Goal: Download file/media

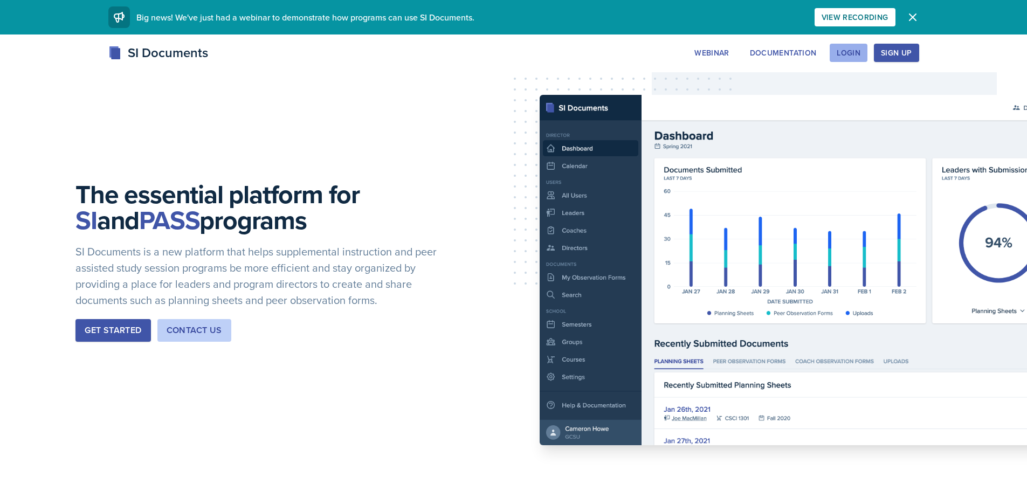
click at [847, 51] on div "Login" at bounding box center [849, 53] width 24 height 9
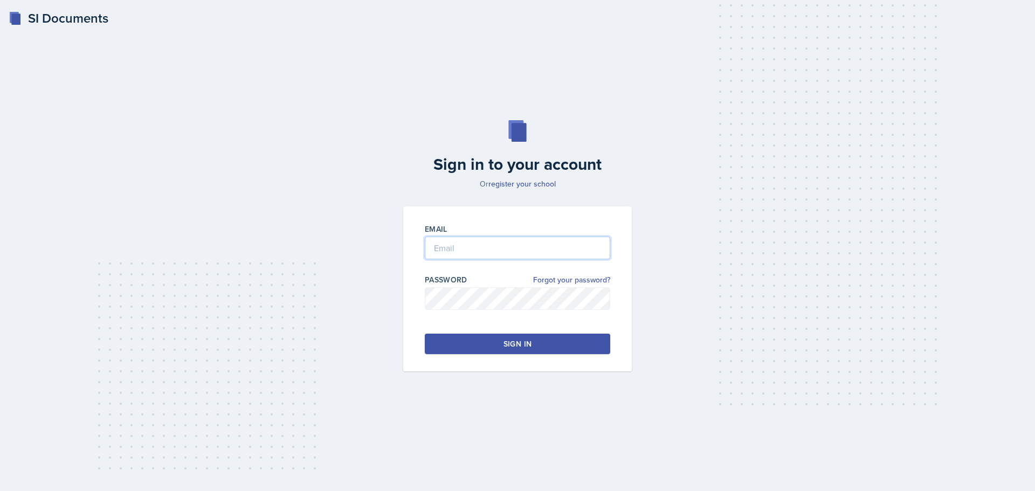
click at [470, 249] on input "email" at bounding box center [517, 248] width 185 height 23
type input "[EMAIL_ADDRESS][DOMAIN_NAME]"
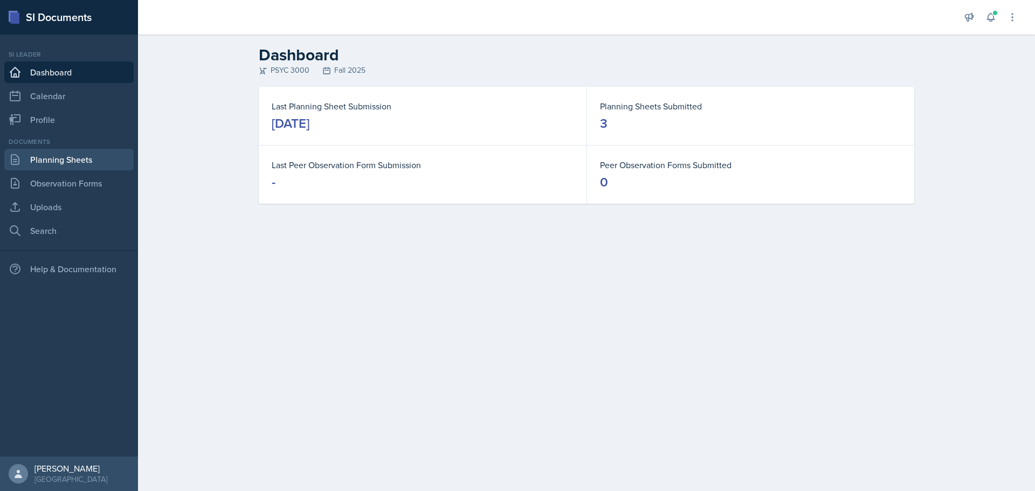
click at [91, 162] on link "Planning Sheets" at bounding box center [68, 160] width 129 height 22
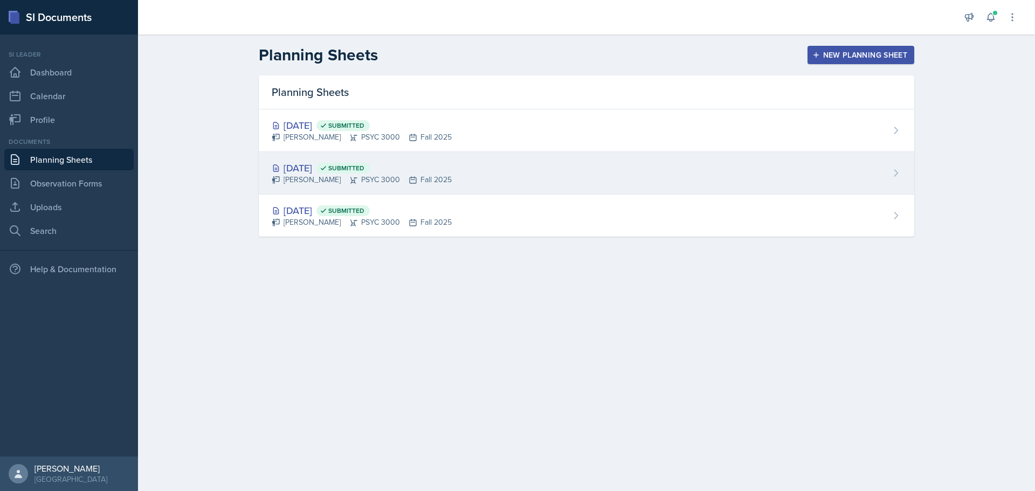
click at [301, 177] on div "[PERSON_NAME] PSYC 3000 Fall 2025" at bounding box center [362, 179] width 180 height 11
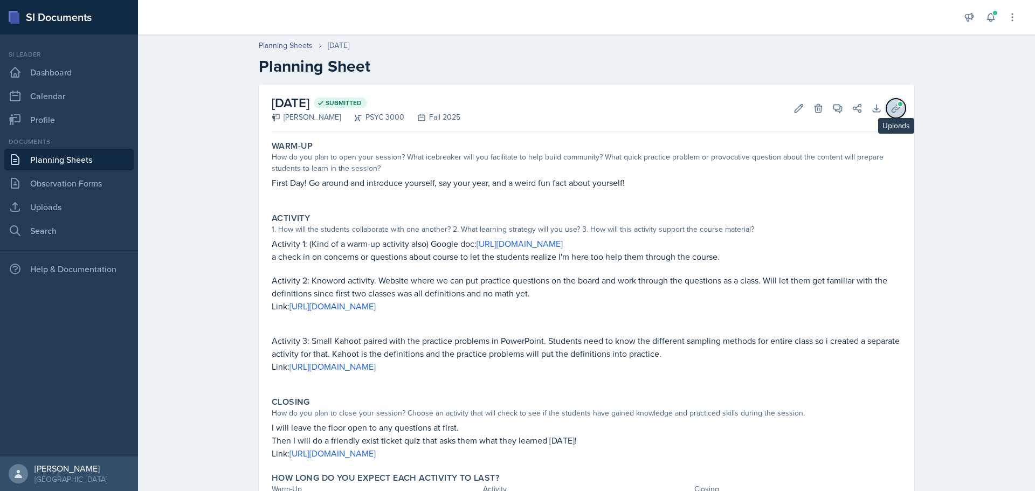
click at [897, 104] on span at bounding box center [900, 104] width 6 height 6
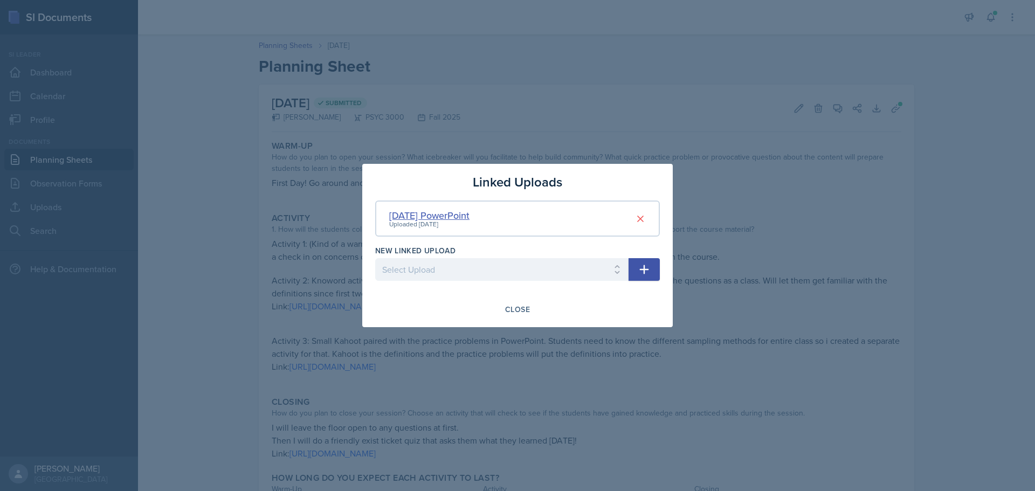
click at [424, 214] on div "[DATE] PowerPoint" at bounding box center [429, 215] width 80 height 15
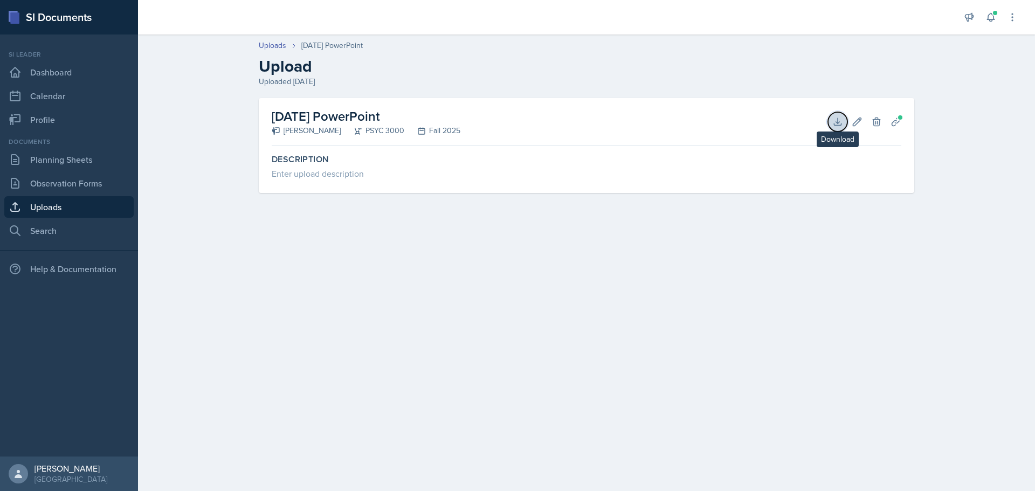
click at [845, 123] on button "Download" at bounding box center [837, 121] width 19 height 19
click at [61, 160] on link "Planning Sheets" at bounding box center [68, 160] width 129 height 22
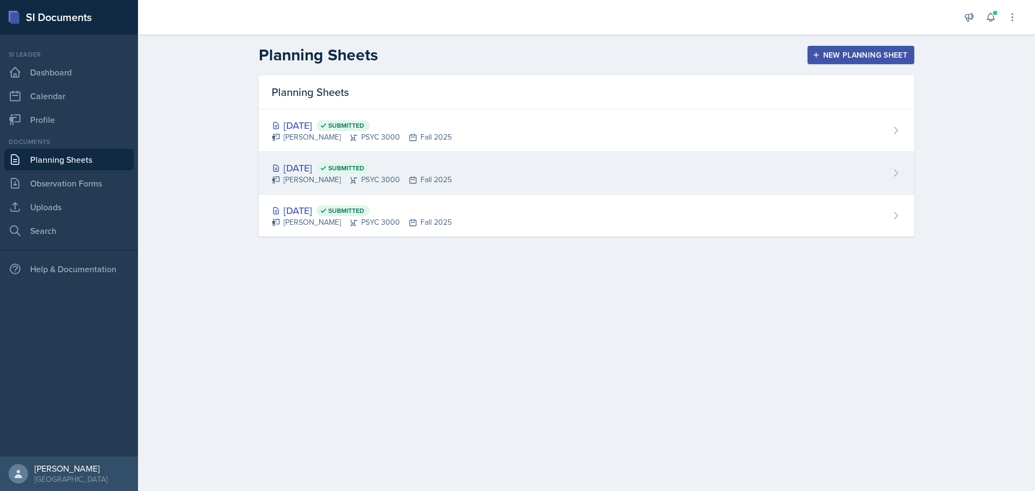
click at [428, 171] on div "[DATE] Submitted" at bounding box center [362, 168] width 180 height 15
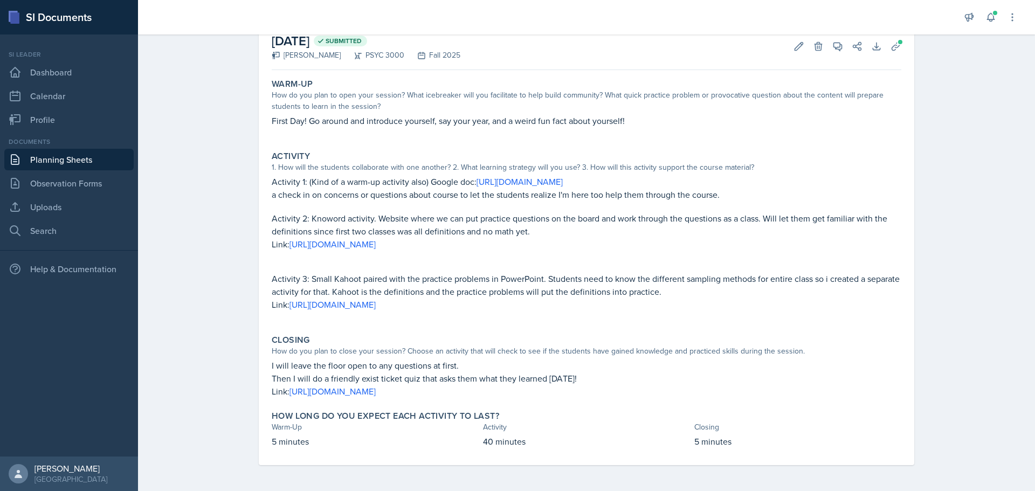
scroll to position [75, 0]
